Goal: Navigation & Orientation: Find specific page/section

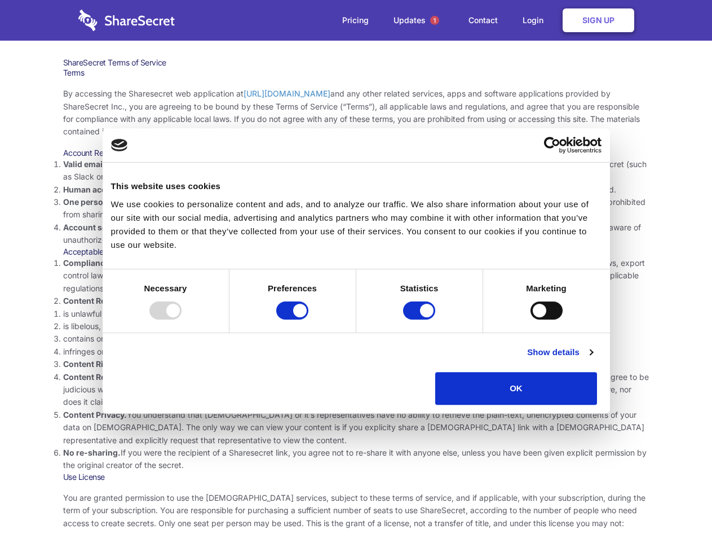
click at [356, 271] on li "Compliance with local laws and regulations. Your use of the Sharesecret must no…" at bounding box center [356, 276] width 587 height 38
click at [182, 319] on div at bounding box center [165, 310] width 32 height 18
click at [309, 319] on input "Preferences" at bounding box center [292, 310] width 32 height 18
checkbox input "false"
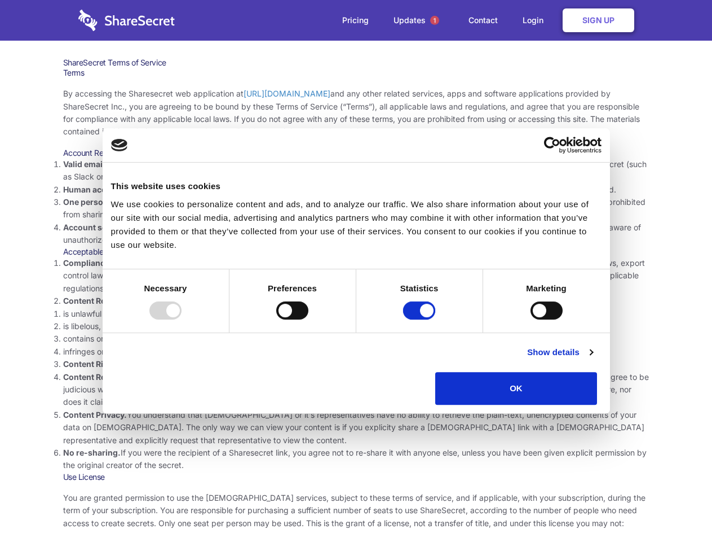
click at [421, 319] on input "Statistics" at bounding box center [419, 310] width 32 height 18
checkbox input "false"
click at [531, 319] on input "Marketing" at bounding box center [547, 310] width 32 height 18
checkbox input "true"
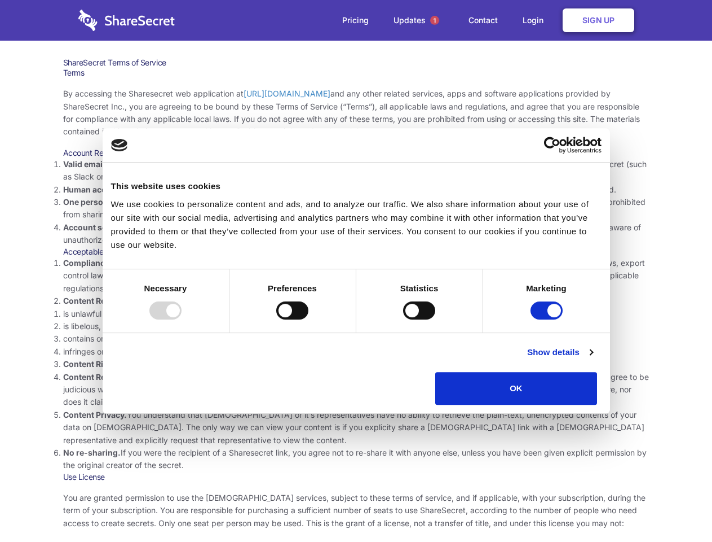
click at [593, 359] on link "Show details" at bounding box center [559, 352] width 65 height 14
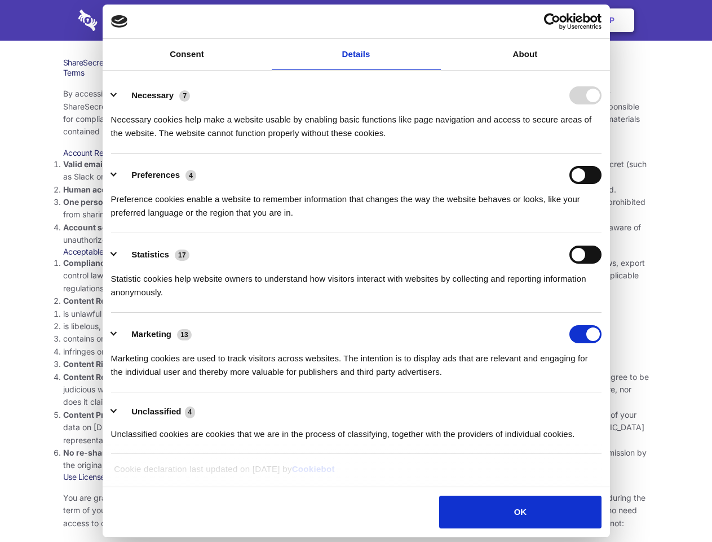
click at [607, 408] on ul "Necessary 7 Necessary cookies help make a website usable by enabling basic func…" at bounding box center [355, 264] width 501 height 380
click at [434, 20] on span "1" at bounding box center [434, 20] width 9 height 9
